Goal: Find contact information: Find contact information

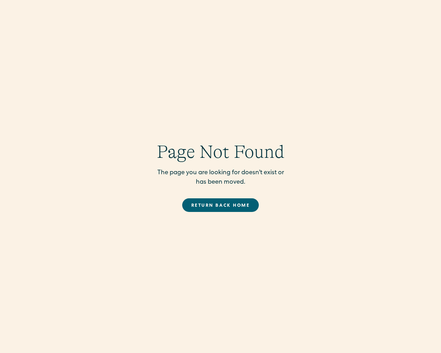
click at [215, 203] on link "Return back Home" at bounding box center [220, 206] width 77 height 14
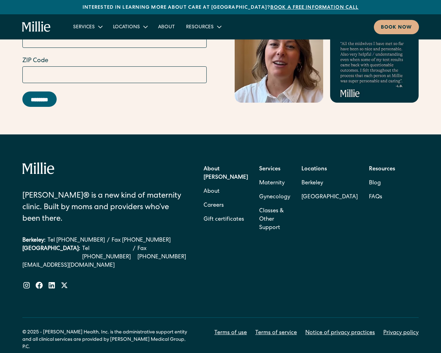
scroll to position [2743, 0]
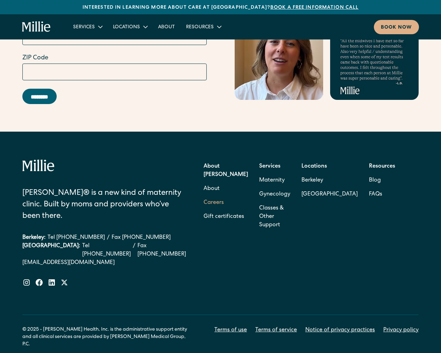
click at [224, 196] on link "Careers" at bounding box center [213, 203] width 20 height 14
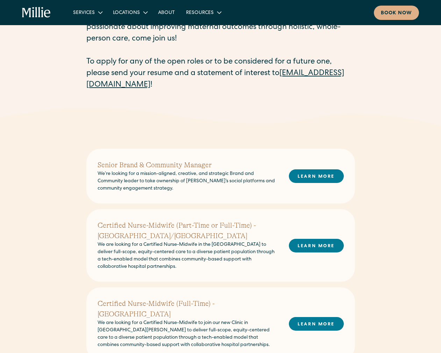
scroll to position [70, 0]
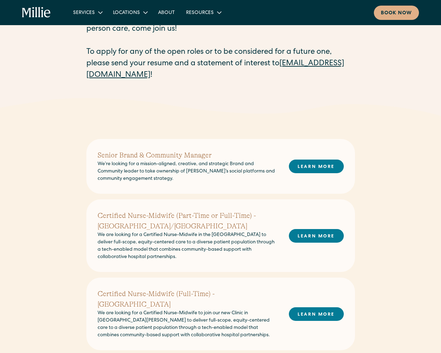
click at [136, 74] on link "[EMAIL_ADDRESS][DOMAIN_NAME]" at bounding box center [215, 69] width 258 height 19
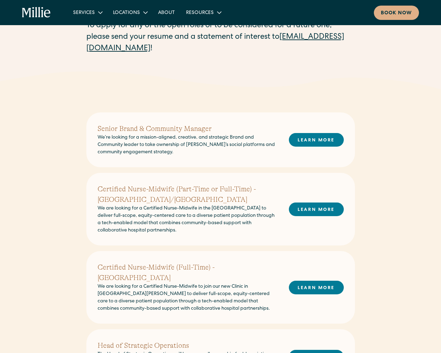
scroll to position [105, 0]
